Goal: Task Accomplishment & Management: Manage account settings

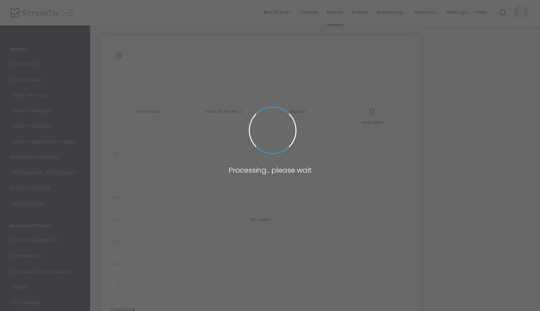
type input "[URL][DOMAIN_NAME]"
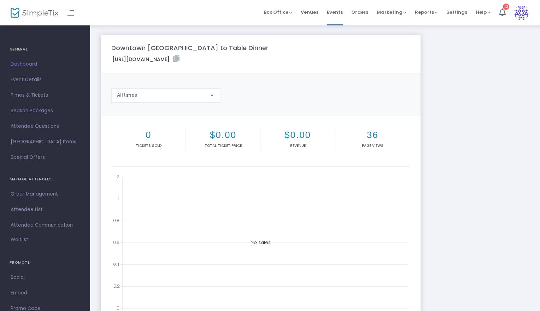
click at [28, 64] on span "Dashboard" at bounding box center [45, 64] width 69 height 9
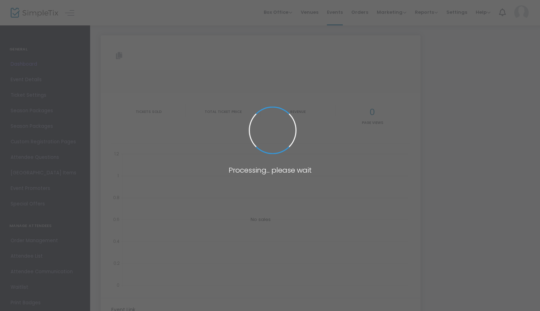
type input "[URL][DOMAIN_NAME]"
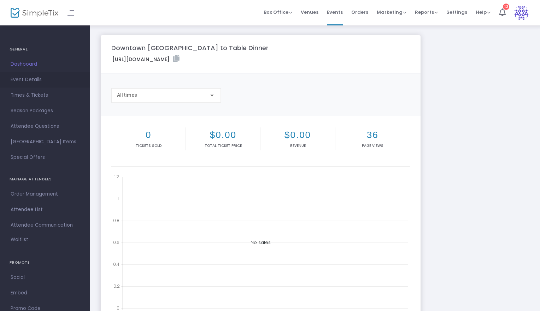
click at [32, 78] on span "Event Details" at bounding box center [45, 79] width 69 height 9
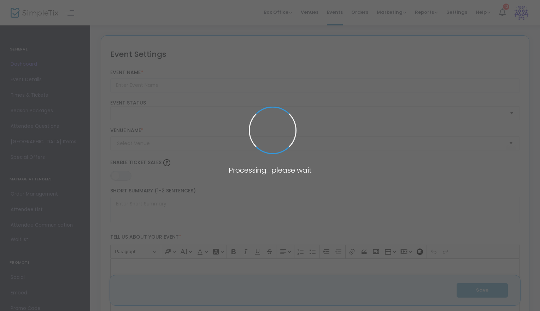
type input "Downtown [GEOGRAPHIC_DATA] to Table Dinner"
type textarea "We invite you to join us for a remarkable culinary experience celebrating local…"
type input "Buy Tickets"
type input "Dinner on [PERSON_NAME][GEOGRAPHIC_DATA]"
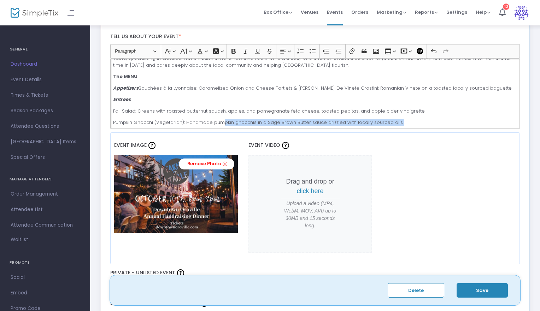
drag, startPoint x: 113, startPoint y: 63, endPoint x: 222, endPoint y: 123, distance: 124.3
click at [222, 123] on div "We invite you to join us for a remarkable culinary experience celebrating local…" at bounding box center [315, 93] width 410 height 71
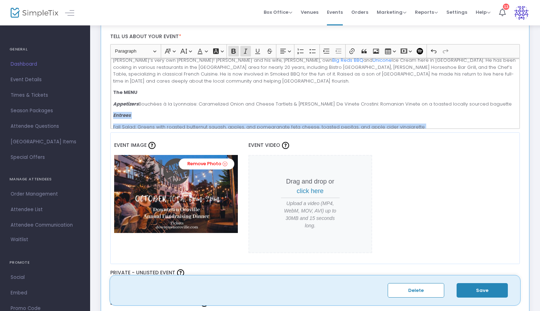
scroll to position [140, 0]
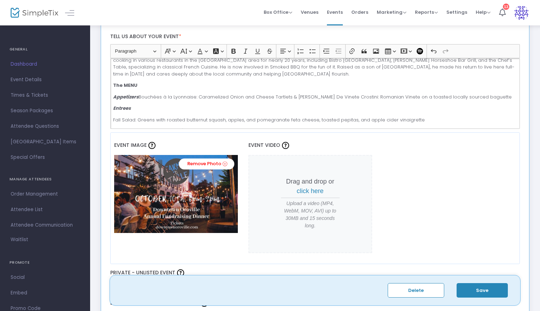
click at [207, 77] on div "We invite you to join us for a remarkable culinary experience celebrating local…" at bounding box center [315, 93] width 410 height 71
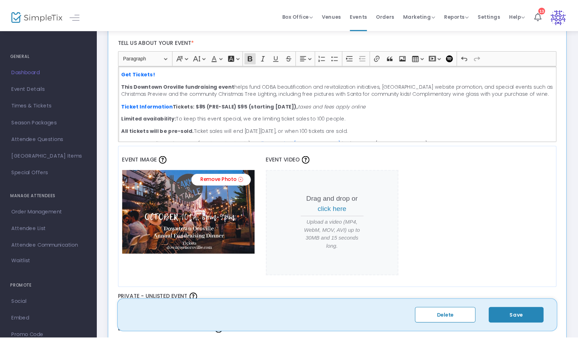
scroll to position [0, 0]
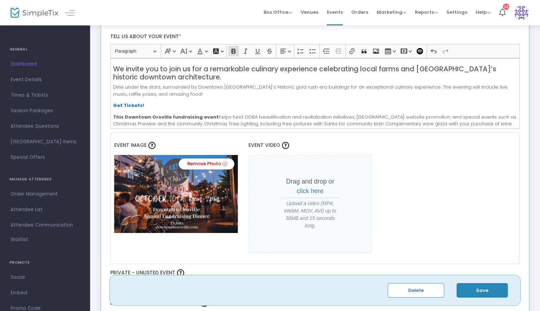
click at [484, 286] on button "Save" at bounding box center [482, 290] width 51 height 14
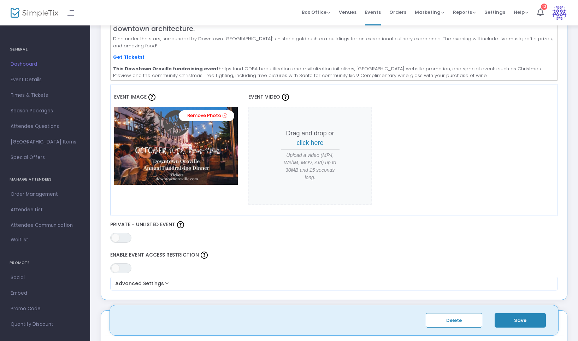
scroll to position [226, 0]
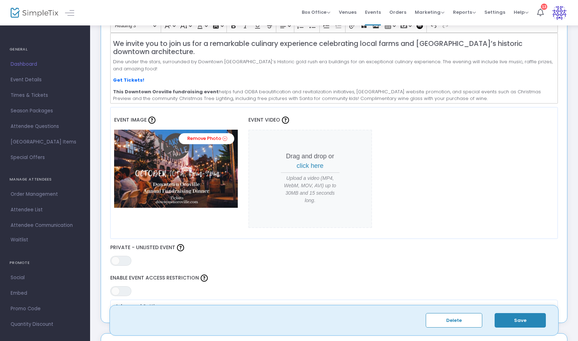
click at [134, 118] on span "Event Image" at bounding box center [130, 119] width 33 height 7
click at [290, 241] on div "ON OFF Private - Unlisted Event" at bounding box center [334, 254] width 455 height 30
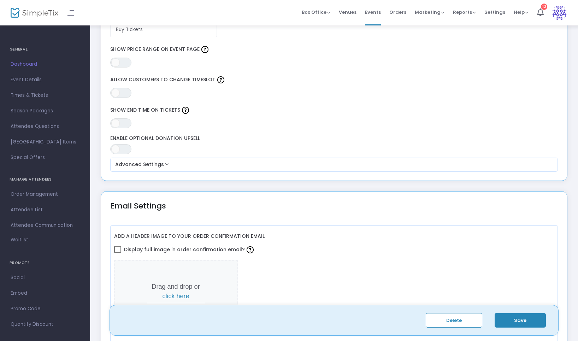
scroll to position [630, 0]
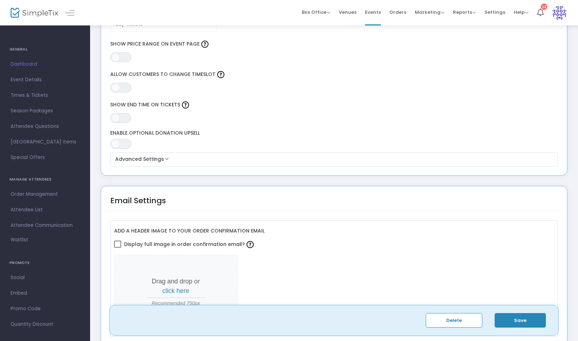
click at [527, 311] on button "Save" at bounding box center [520, 320] width 51 height 14
